Goal: Task Accomplishment & Management: Manage account settings

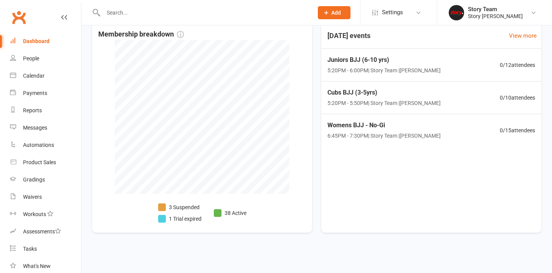
scroll to position [292, 0]
click at [184, 214] on li "1 Trial expired" at bounding box center [179, 218] width 43 height 8
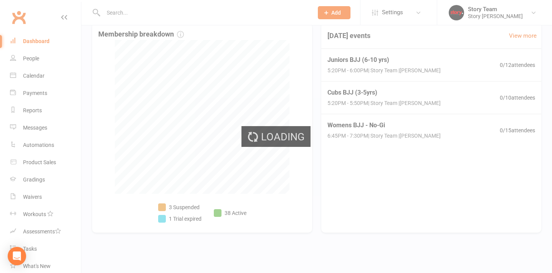
select select "trial_expired"
select select "50"
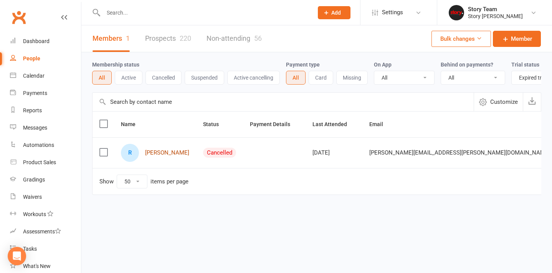
click at [155, 153] on link "[PERSON_NAME]" at bounding box center [167, 152] width 44 height 7
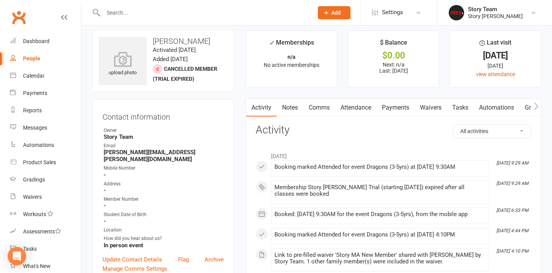
scroll to position [4, 0]
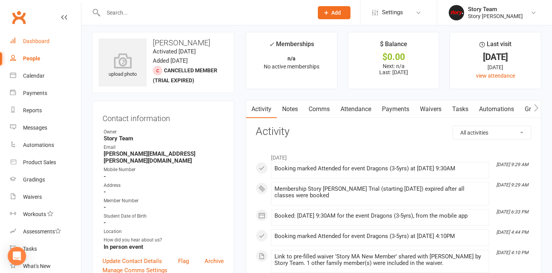
click at [43, 42] on div "Dashboard" at bounding box center [36, 41] width 27 height 6
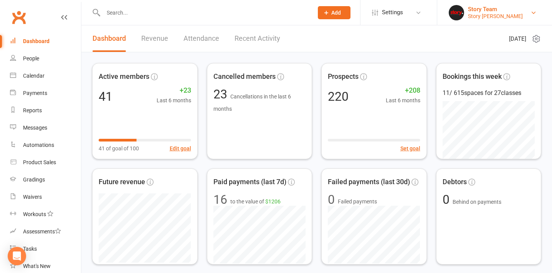
click at [479, 12] on div "Story Team" at bounding box center [495, 9] width 55 height 7
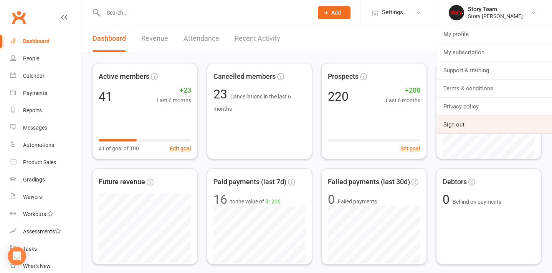
click at [448, 124] on link "Sign out" at bounding box center [495, 125] width 115 height 18
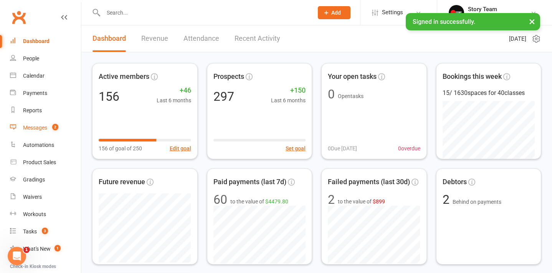
click at [35, 129] on div "Messages" at bounding box center [35, 127] width 24 height 6
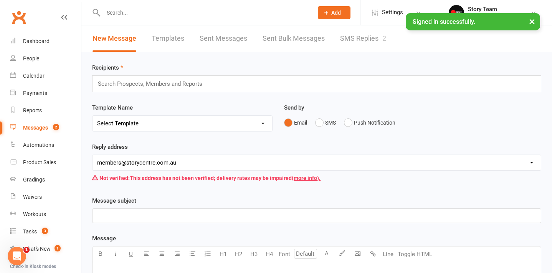
click at [351, 38] on link "SMS Replies 2" at bounding box center [363, 38] width 46 height 27
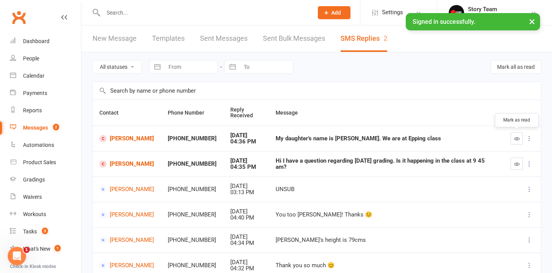
click at [516, 137] on icon "button" at bounding box center [517, 139] width 6 height 6
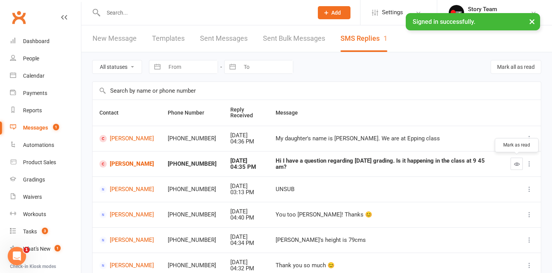
click at [514, 161] on button "button" at bounding box center [517, 164] width 12 height 12
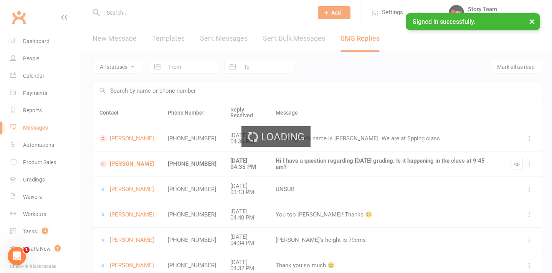
click at [24, 43] on div "Loading" at bounding box center [276, 136] width 552 height 273
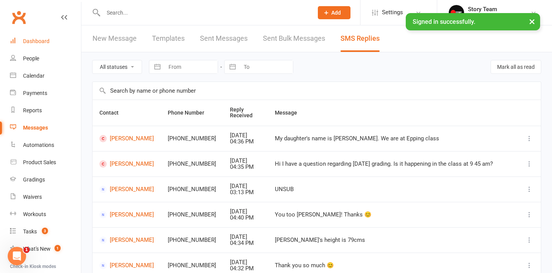
click at [35, 42] on div "Dashboard" at bounding box center [36, 41] width 27 height 6
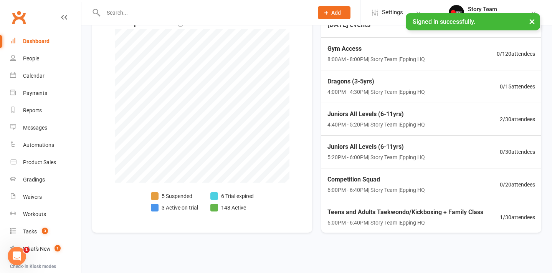
scroll to position [410, 0]
click at [176, 203] on li "3 Active on trial" at bounding box center [174, 207] width 47 height 8
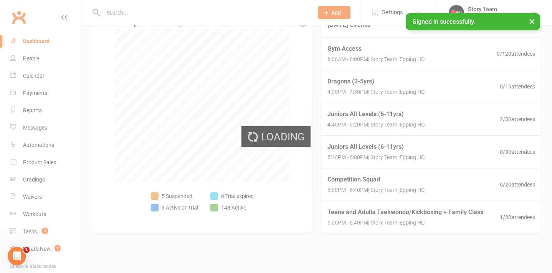
select select "active_trial"
select select "100"
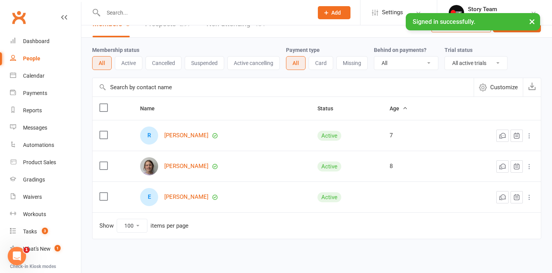
scroll to position [15, 0]
click at [179, 167] on link "Amelia Karaoulis" at bounding box center [186, 165] width 44 height 7
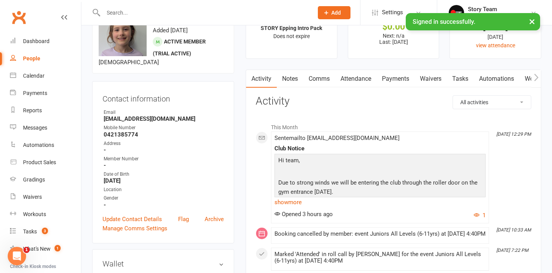
scroll to position [37, 0]
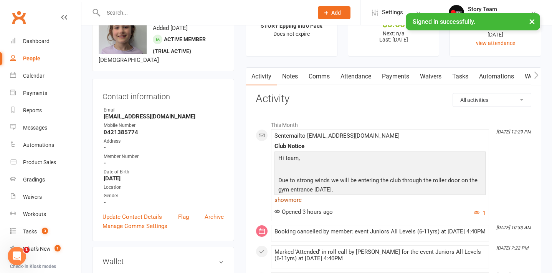
click at [289, 198] on link "show more" at bounding box center [380, 199] width 211 height 11
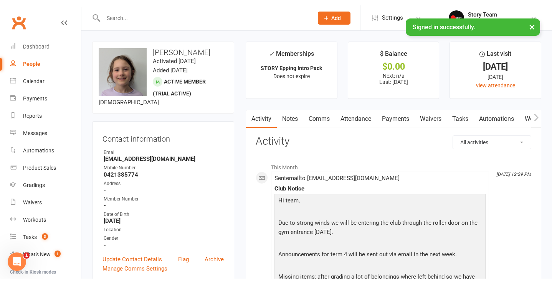
scroll to position [0, 0]
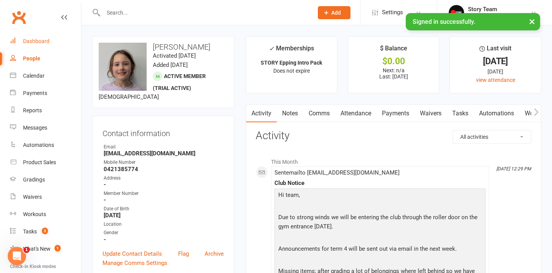
click at [43, 41] on div "Dashboard" at bounding box center [36, 41] width 27 height 6
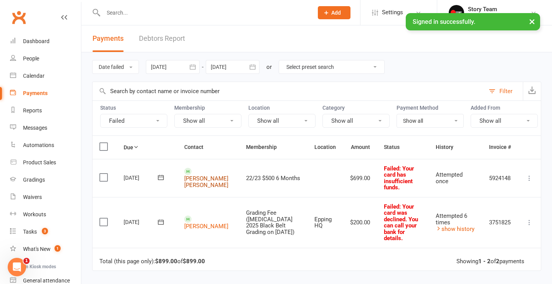
click at [192, 179] on link "Arthur Ross Batto" at bounding box center [206, 181] width 44 height 13
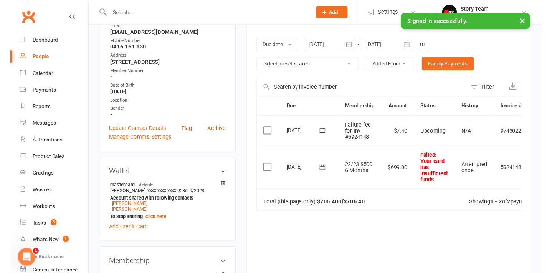
scroll to position [133, 0]
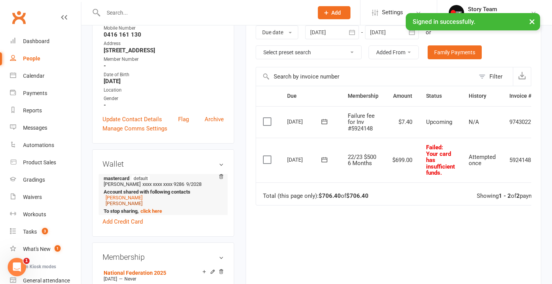
click at [127, 200] on link "Ezra Ross Batto" at bounding box center [124, 203] width 37 height 6
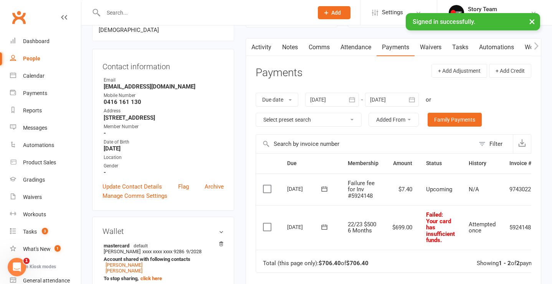
scroll to position [83, 0]
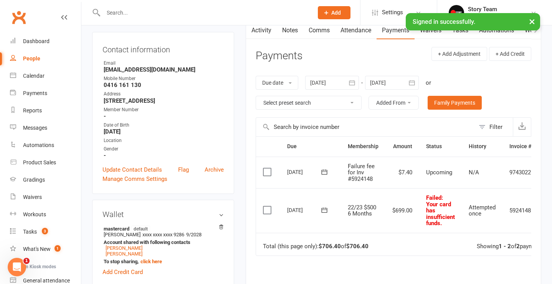
click at [269, 169] on label at bounding box center [268, 172] width 10 height 8
click at [268, 168] on input "checkbox" at bounding box center [265, 168] width 5 height 0
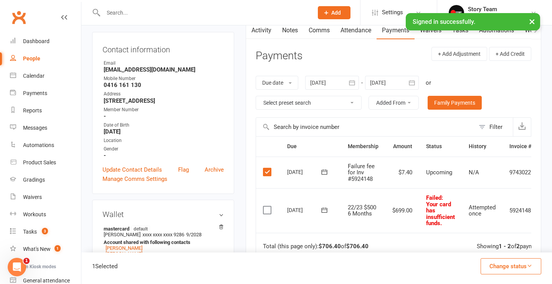
click at [514, 266] on button "Change status" at bounding box center [511, 266] width 61 height 16
click at [492, 247] on link "Skipped" at bounding box center [503, 244] width 76 height 15
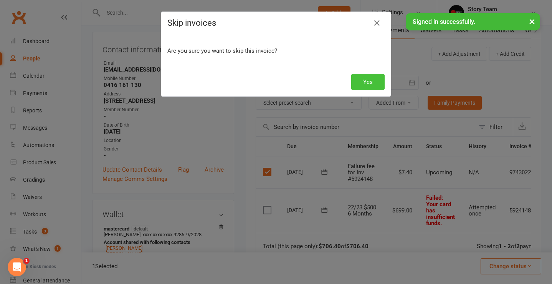
click at [375, 77] on button "Yes" at bounding box center [367, 82] width 33 height 16
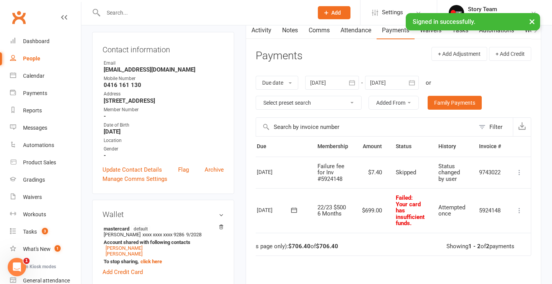
scroll to position [0, 32]
click at [521, 206] on icon at bounding box center [520, 210] width 8 height 8
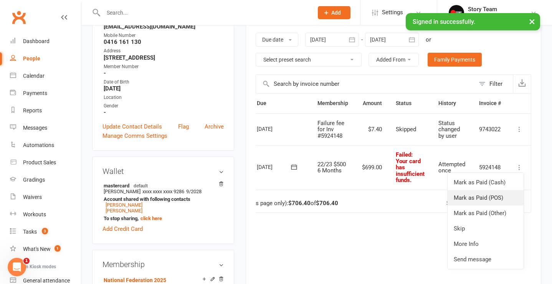
scroll to position [133, 0]
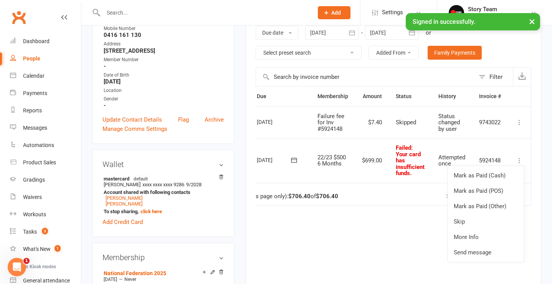
click at [396, 239] on div "Due Contact Membership Amount Status History Invoice # Select this 16 Sep 2025 …" at bounding box center [394, 195] width 276 height 219
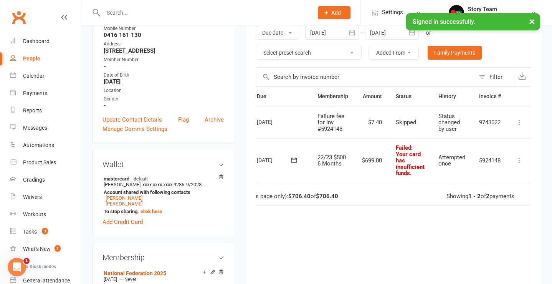
click at [294, 159] on icon at bounding box center [294, 160] width 8 height 8
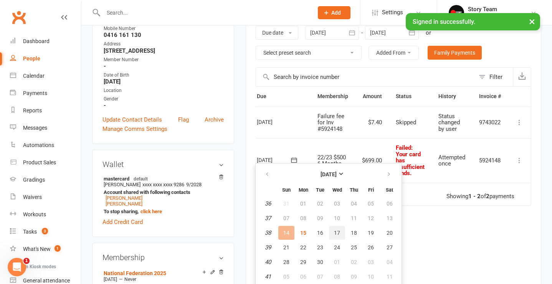
click at [337, 232] on span "17" at bounding box center [337, 232] width 6 height 6
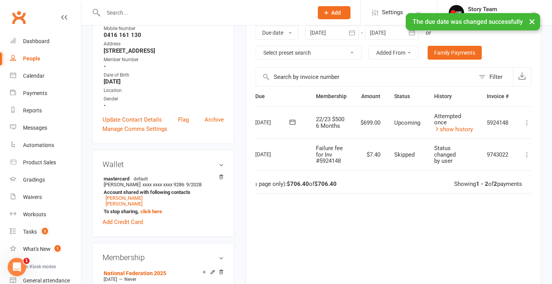
click at [528, 119] on icon at bounding box center [528, 123] width 8 height 8
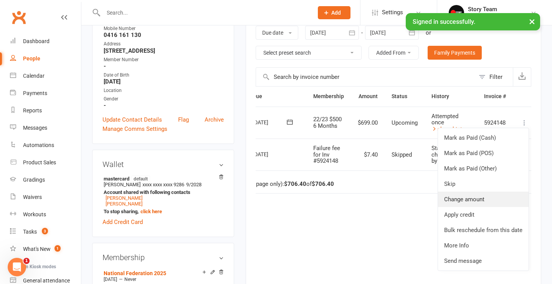
click at [468, 196] on link "Change amount" at bounding box center [483, 198] width 91 height 15
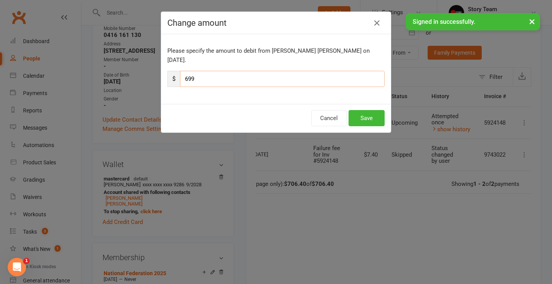
click at [205, 71] on input "699" at bounding box center [282, 79] width 205 height 16
type input "6"
type input "53.76"
click at [360, 110] on button "Save" at bounding box center [367, 118] width 36 height 16
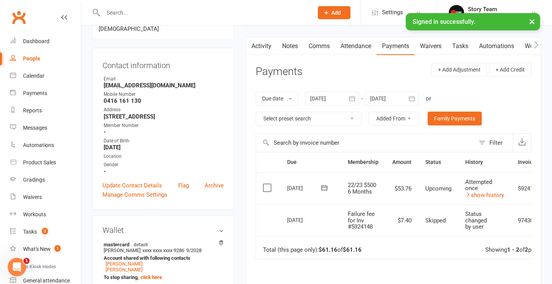
scroll to position [53, 0]
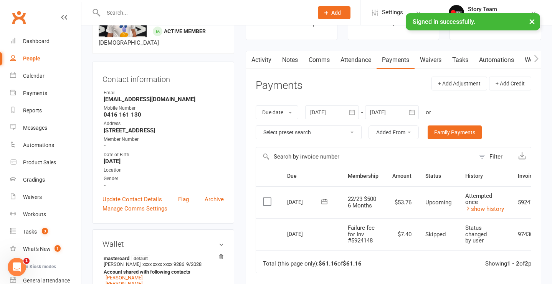
click at [326, 63] on link "Comms" at bounding box center [319, 60] width 32 height 18
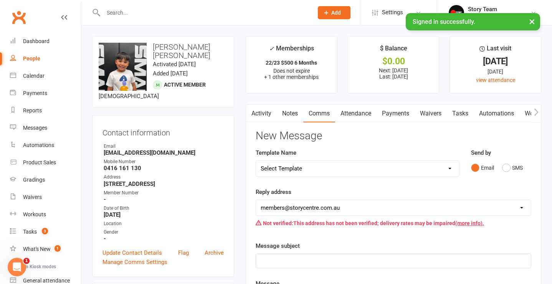
click at [305, 256] on p "﻿" at bounding box center [394, 260] width 266 height 9
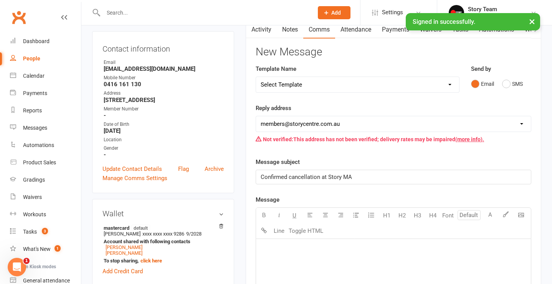
scroll to position [114, 0]
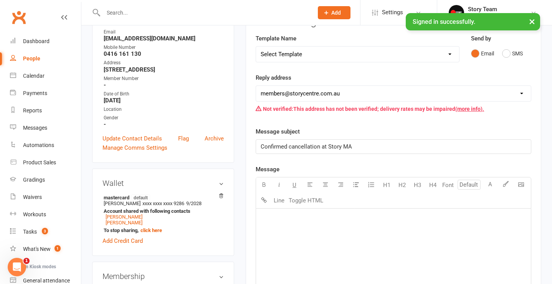
click at [279, 230] on div "﻿" at bounding box center [393, 265] width 275 height 115
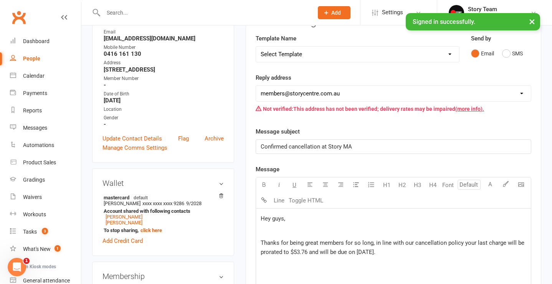
click at [414, 242] on span "Thanks for being great members for so long, in line with our cancellation polic…" at bounding box center [393, 247] width 265 height 16
click at [310, 272] on p "﻿" at bounding box center [394, 275] width 266 height 9
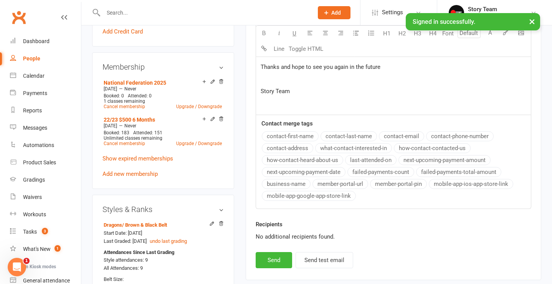
scroll to position [330, 0]
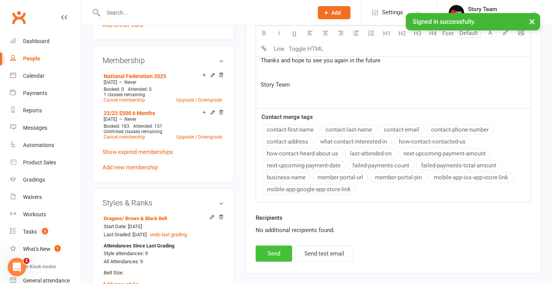
click at [270, 253] on button "Send" at bounding box center [274, 253] width 36 height 16
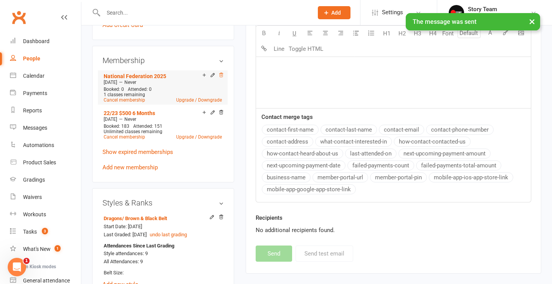
click at [221, 73] on icon at bounding box center [221, 75] width 4 height 4
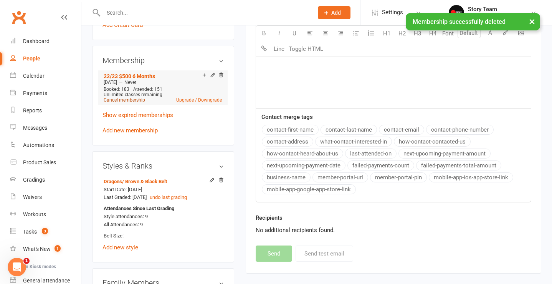
click at [113, 97] on link "Cancel membership" at bounding box center [124, 99] width 41 height 5
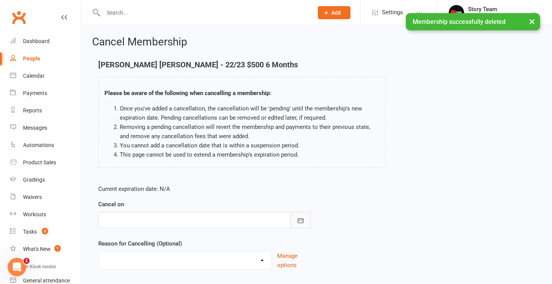
click at [302, 214] on button "button" at bounding box center [300, 220] width 21 height 16
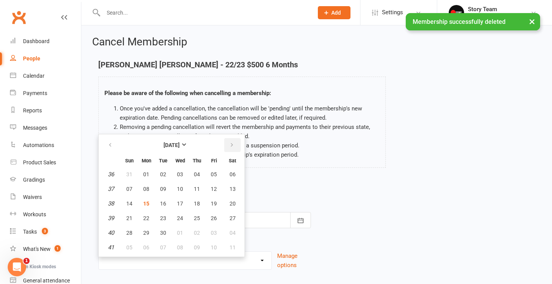
click at [233, 147] on icon "button" at bounding box center [231, 145] width 5 height 6
click at [111, 142] on icon "button" at bounding box center [110, 145] width 5 height 6
click at [180, 231] on span "01" at bounding box center [180, 232] width 6 height 6
type input "01 Oct 2025"
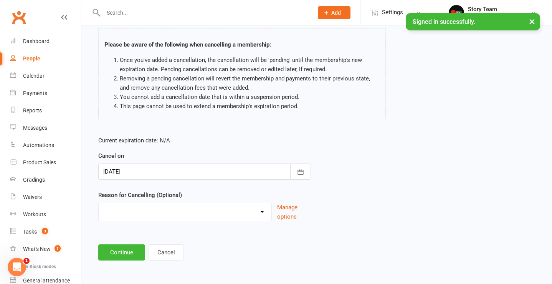
scroll to position [55, 0]
click at [133, 244] on button "Continue" at bounding box center [121, 252] width 47 height 16
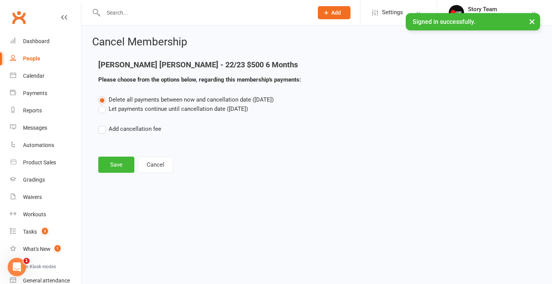
scroll to position [0, 0]
click at [148, 107] on label "Let payments continue until cancellation date (Oct 1, 2025)" at bounding box center [173, 108] width 150 height 9
click at [103, 104] on input "Let payments continue until cancellation date (Oct 1, 2025)" at bounding box center [100, 104] width 5 height 0
click at [113, 163] on button "Save" at bounding box center [116, 164] width 36 height 16
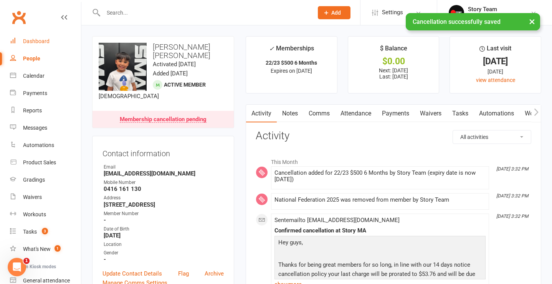
click at [46, 41] on div "Dashboard" at bounding box center [36, 41] width 27 height 6
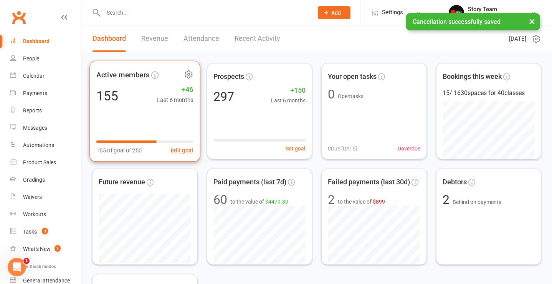
click at [188, 74] on icon at bounding box center [189, 75] width 10 height 10
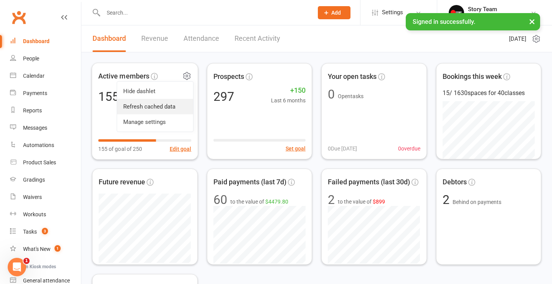
click at [167, 102] on link "Refresh cached data" at bounding box center [155, 106] width 76 height 15
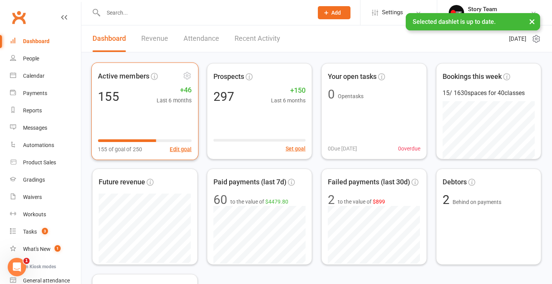
click at [140, 121] on div "Active members 155 +46 Last 6 months 155 of goal of 250 Edit goal" at bounding box center [144, 111] width 107 height 98
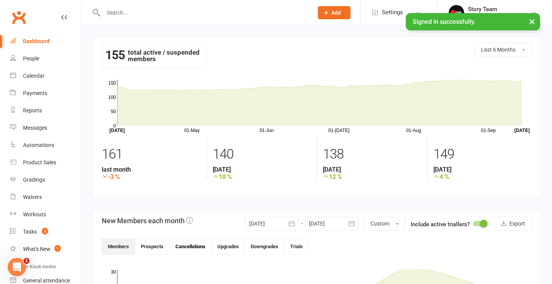
click at [194, 245] on button "Cancellations" at bounding box center [191, 246] width 42 height 16
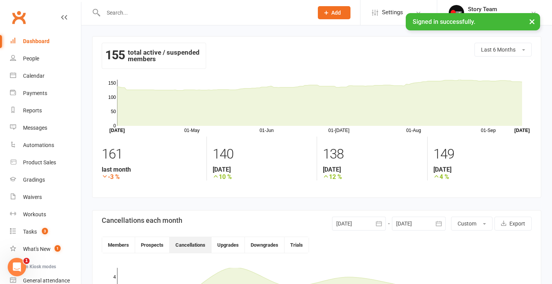
click at [17, 19] on link "Clubworx" at bounding box center [18, 17] width 19 height 19
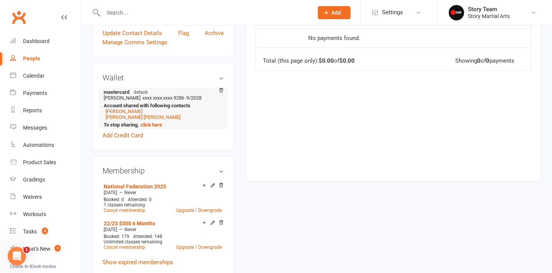
scroll to position [265, 0]
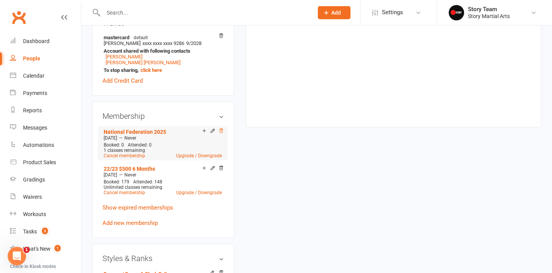
click at [221, 128] on icon at bounding box center [221, 130] width 5 height 5
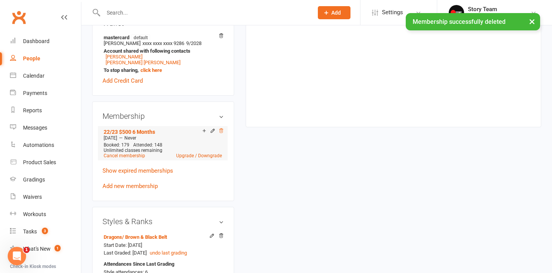
click at [222, 131] on icon at bounding box center [221, 130] width 5 height 5
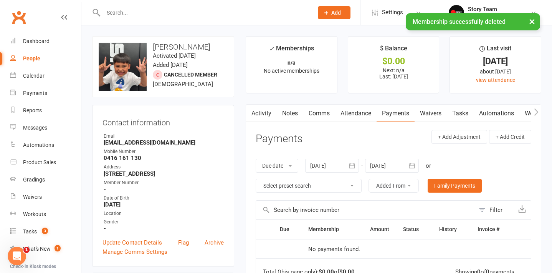
scroll to position [0, 0]
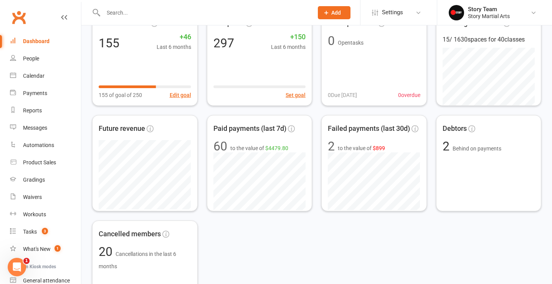
scroll to position [57, 0]
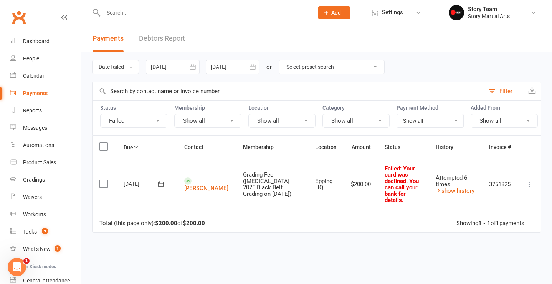
click at [163, 180] on icon at bounding box center [161, 184] width 8 height 8
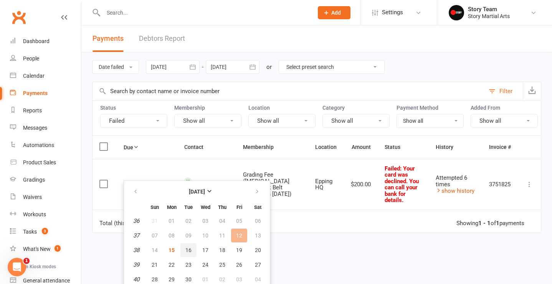
click at [186, 249] on span "16" at bounding box center [189, 250] width 6 height 6
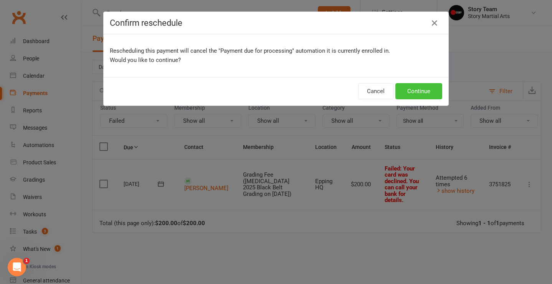
click at [426, 85] on button "Continue" at bounding box center [419, 91] width 47 height 16
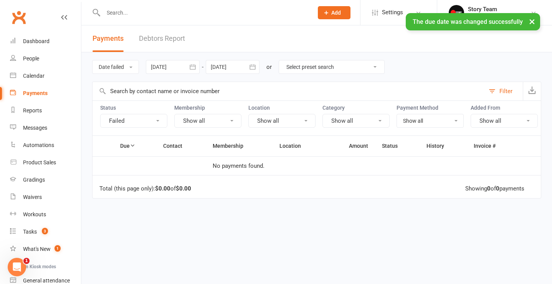
click at [209, 13] on input "text" at bounding box center [204, 12] width 207 height 11
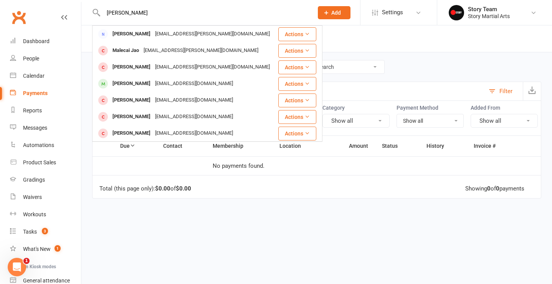
type input "William"
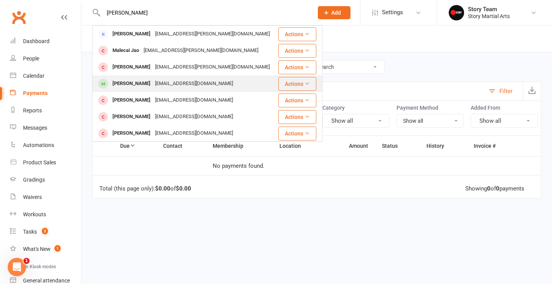
drag, startPoint x: 209, startPoint y: 13, endPoint x: 142, endPoint y: 84, distance: 98.1
click at [142, 84] on div "William Camillo" at bounding box center [131, 83] width 43 height 11
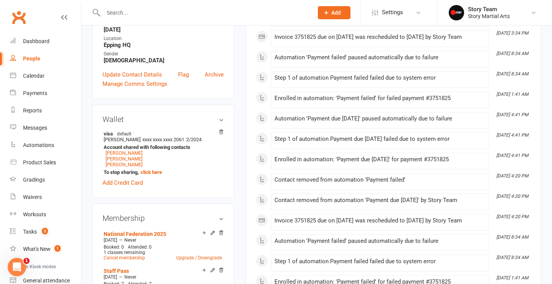
scroll to position [187, 0]
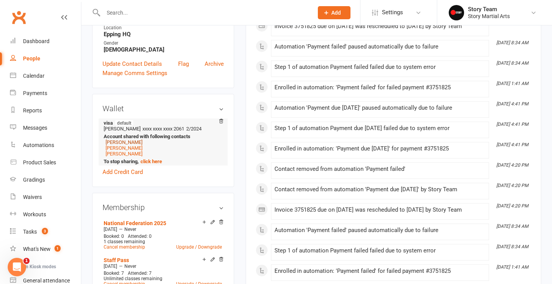
click at [128, 145] on link "Karen Camillo" at bounding box center [124, 142] width 37 height 6
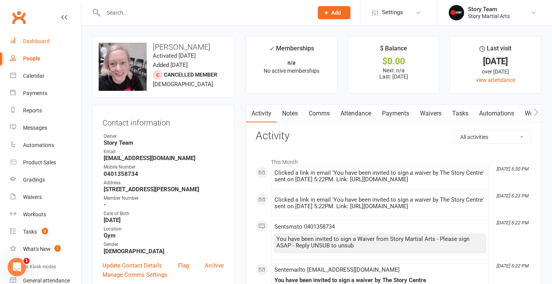
click at [48, 38] on div "Dashboard" at bounding box center [36, 41] width 27 height 6
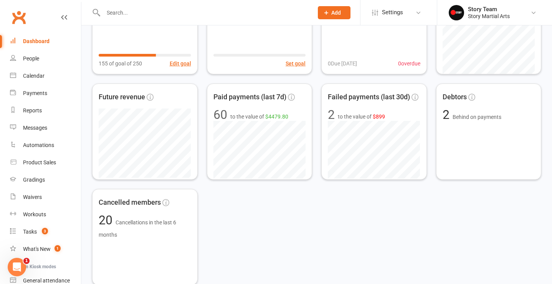
scroll to position [85, 0]
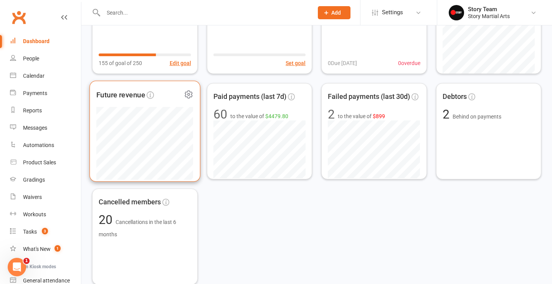
click at [191, 95] on icon at bounding box center [189, 95] width 10 height 10
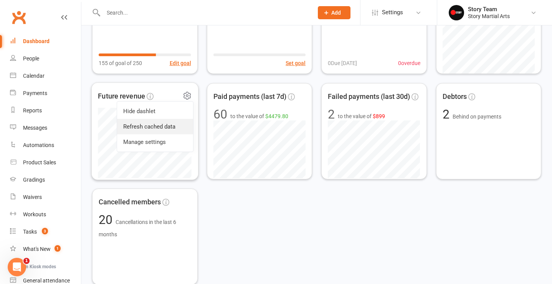
click at [161, 128] on link "Refresh cached data" at bounding box center [155, 126] width 76 height 15
click at [23, 22] on link "Clubworx" at bounding box center [18, 17] width 19 height 19
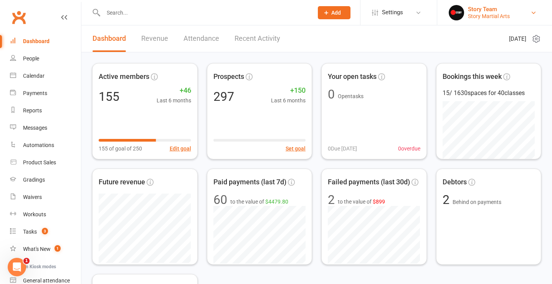
click at [476, 12] on div "Story Team" at bounding box center [489, 9] width 42 height 7
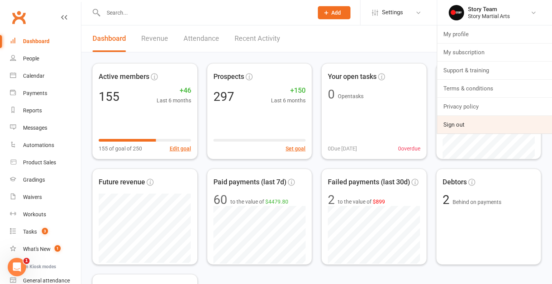
click at [453, 127] on link "Sign out" at bounding box center [495, 125] width 115 height 18
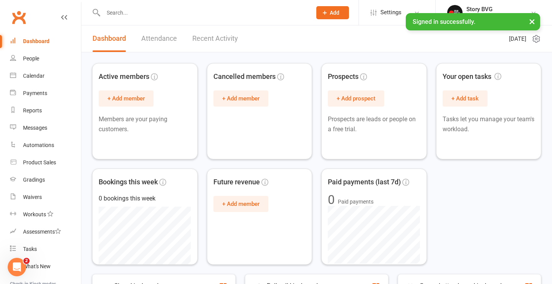
click at [226, 41] on link "Recent Activity" at bounding box center [215, 38] width 46 height 27
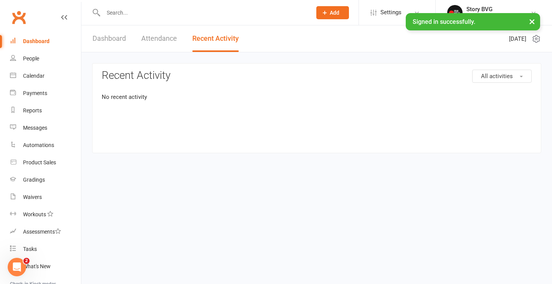
click at [117, 40] on link "Dashboard" at bounding box center [109, 38] width 33 height 27
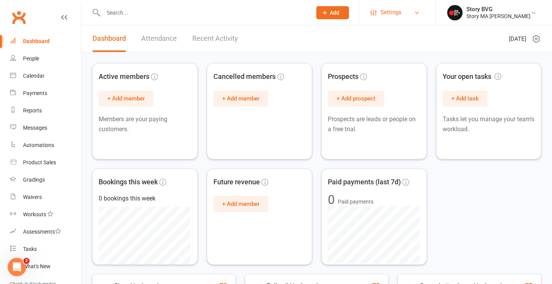
click at [406, 16] on link "Settings" at bounding box center [397, 12] width 53 height 17
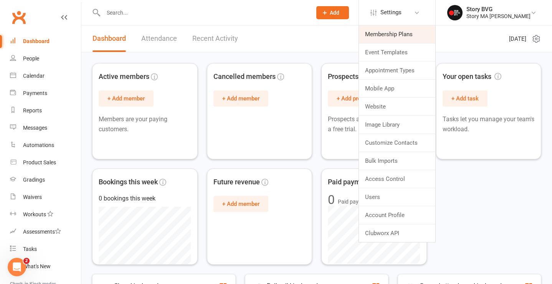
click at [386, 35] on link "Membership Plans" at bounding box center [397, 34] width 76 height 18
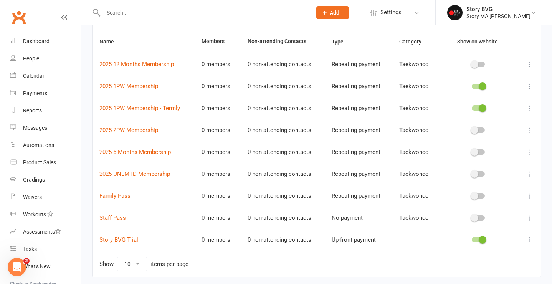
scroll to position [57, 0]
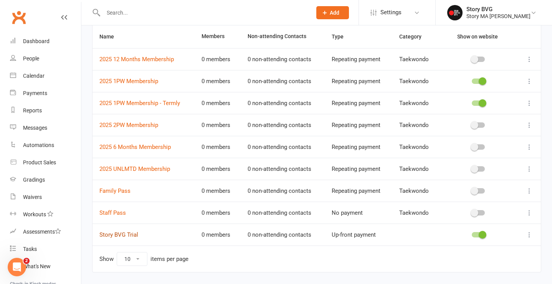
click at [127, 235] on link "Story BVG Trial" at bounding box center [118, 234] width 39 height 7
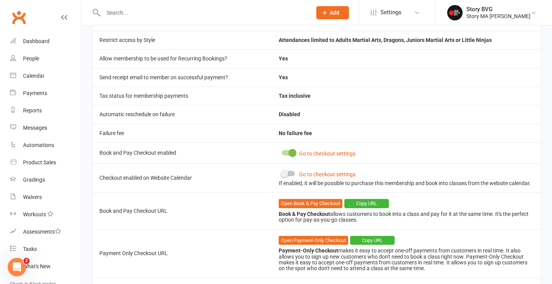
scroll to position [335, 0]
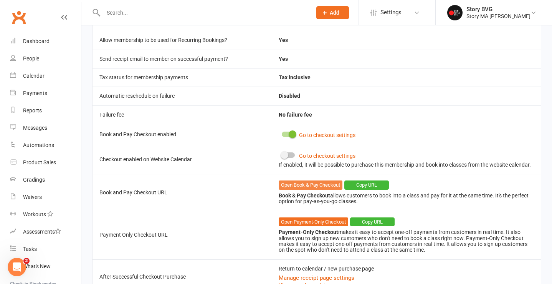
click at [319, 185] on link "Open Book & Pay Checkout" at bounding box center [311, 184] width 64 height 9
click at [284, 153] on span at bounding box center [285, 155] width 8 height 8
click at [282, 154] on input "checkbox" at bounding box center [282, 154] width 0 height 0
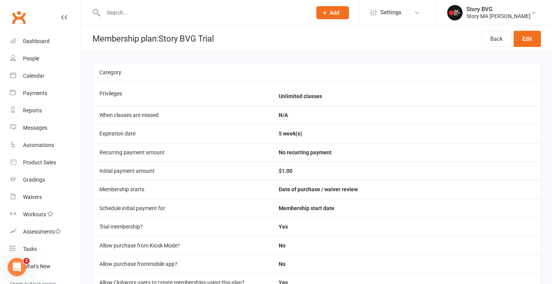
scroll to position [0, 0]
